Goal: Information Seeking & Learning: Learn about a topic

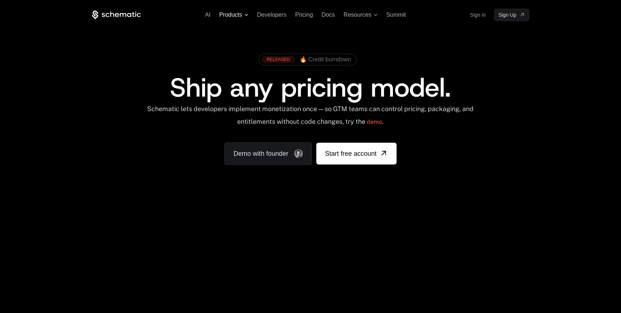
click at [246, 15] on icon at bounding box center [247, 15] width 4 height 2
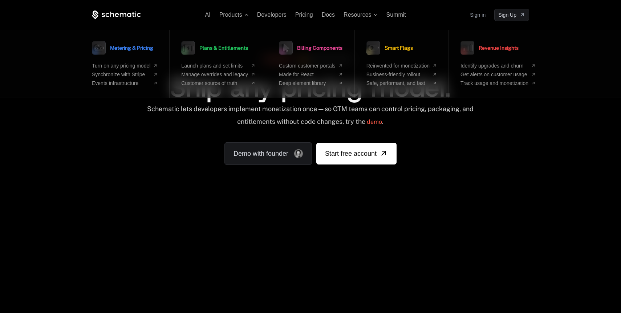
click at [138, 119] on div "Schematic lets developers implement monetization once — so GTM teams can contro…" at bounding box center [311, 118] width 438 height 26
click at [375, 16] on icon at bounding box center [376, 15] width 4 height 2
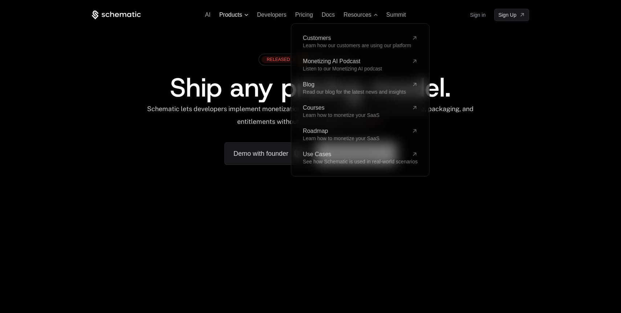
click at [240, 13] on span "Products" at bounding box center [231, 15] width 23 height 7
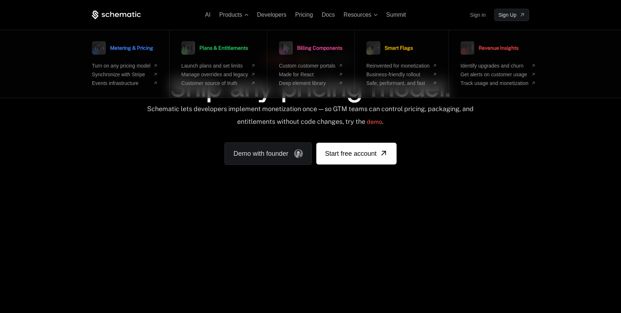
click at [117, 124] on div "Schematic lets developers implement monetization once — so GTM teams can contro…" at bounding box center [311, 118] width 438 height 26
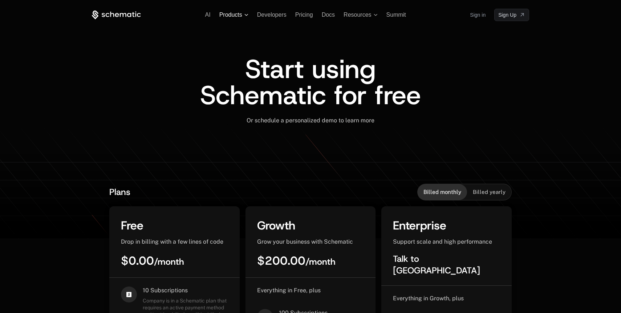
click at [242, 15] on span "Products" at bounding box center [231, 15] width 23 height 7
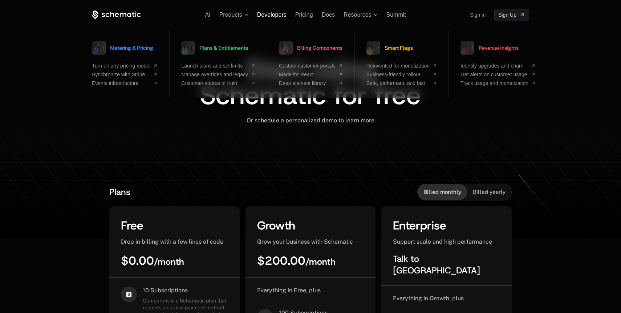
click at [269, 17] on span "Developers" at bounding box center [271, 15] width 29 height 6
